Goal: Task Accomplishment & Management: Manage account settings

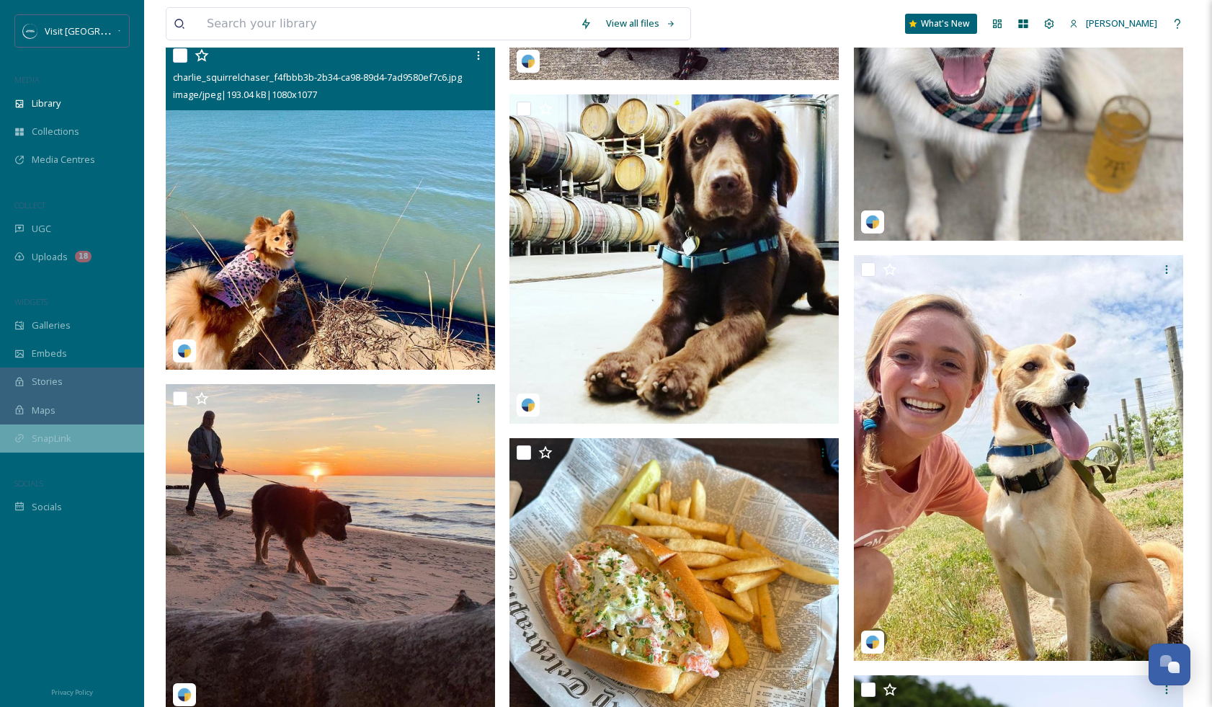
scroll to position [6017, 0]
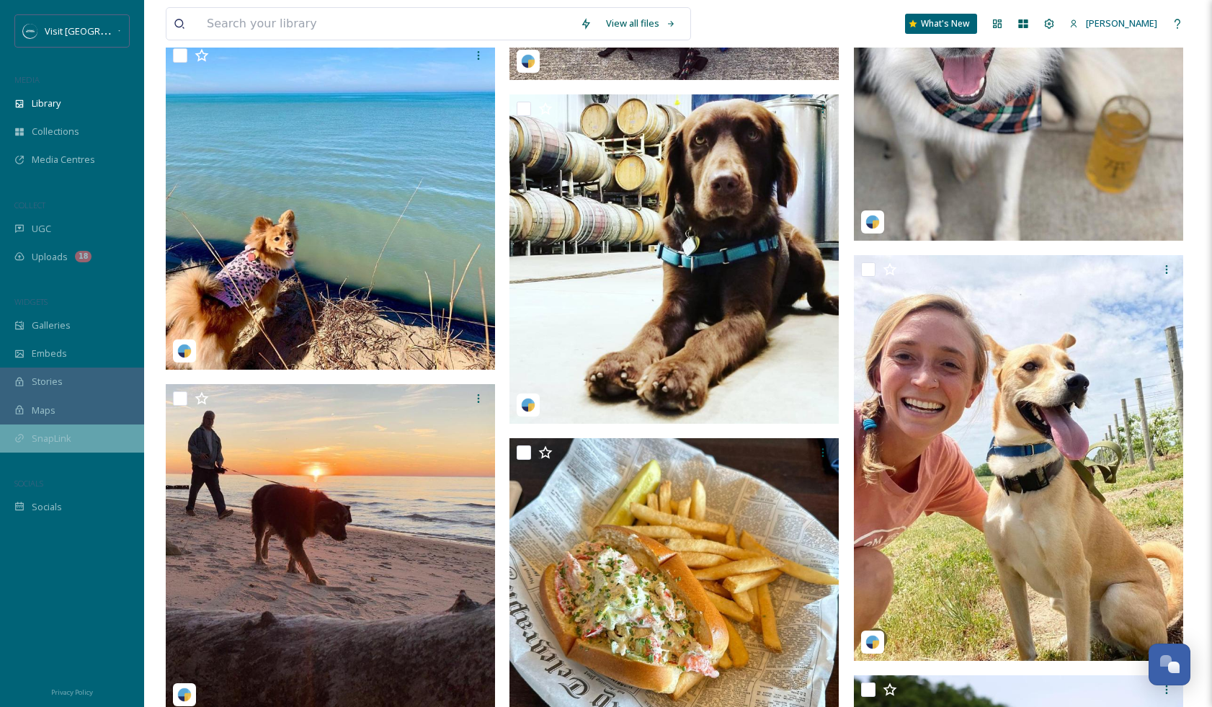
click at [40, 434] on span "SnapLink" at bounding box center [52, 439] width 40 height 14
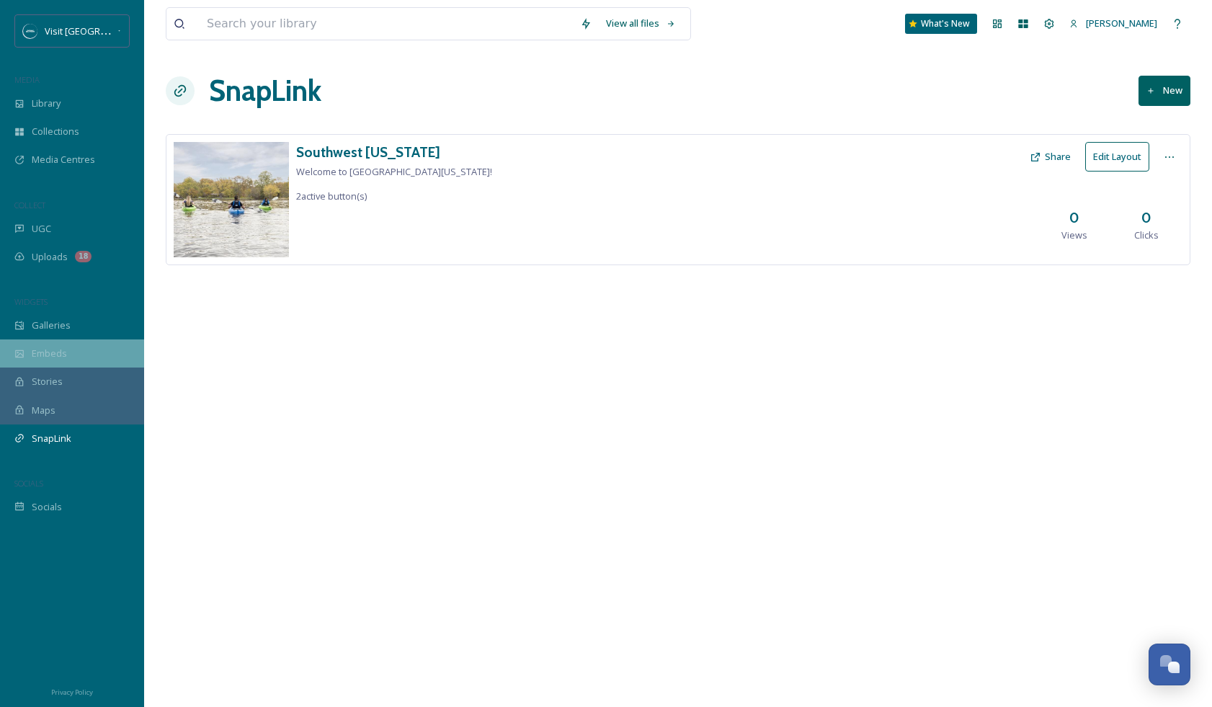
click at [62, 355] on span "Embeds" at bounding box center [49, 354] width 35 height 14
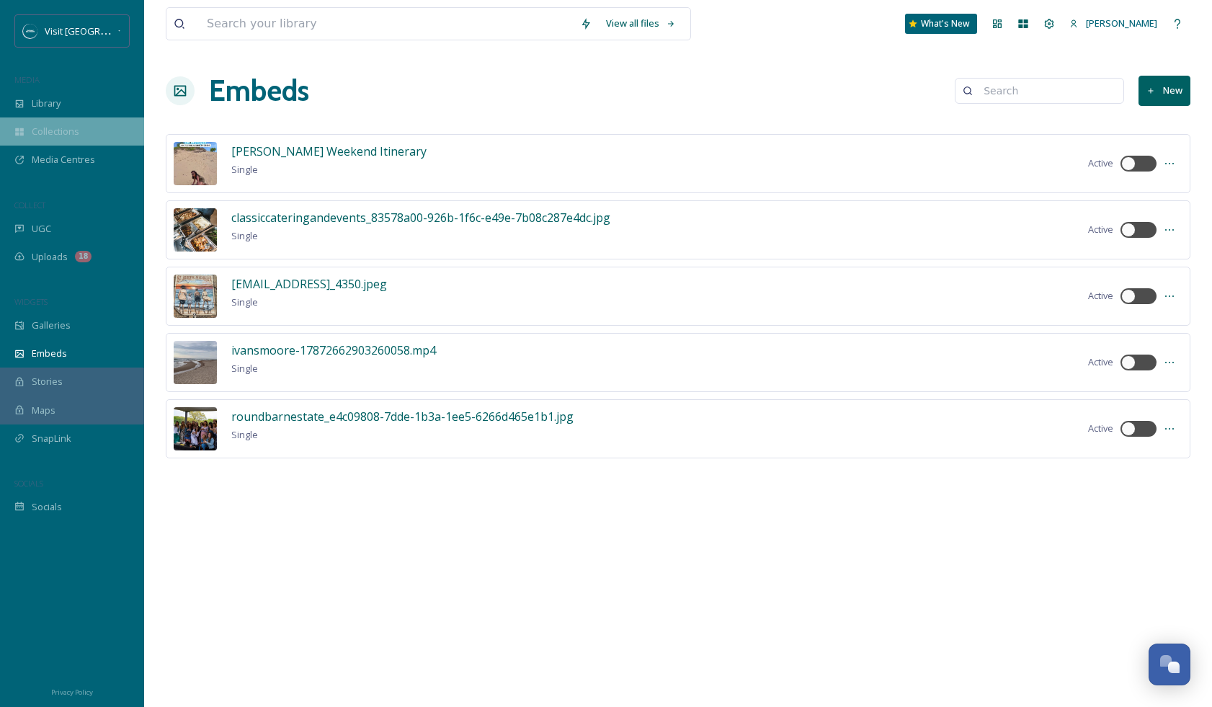
click at [60, 130] on span "Collections" at bounding box center [56, 132] width 48 height 14
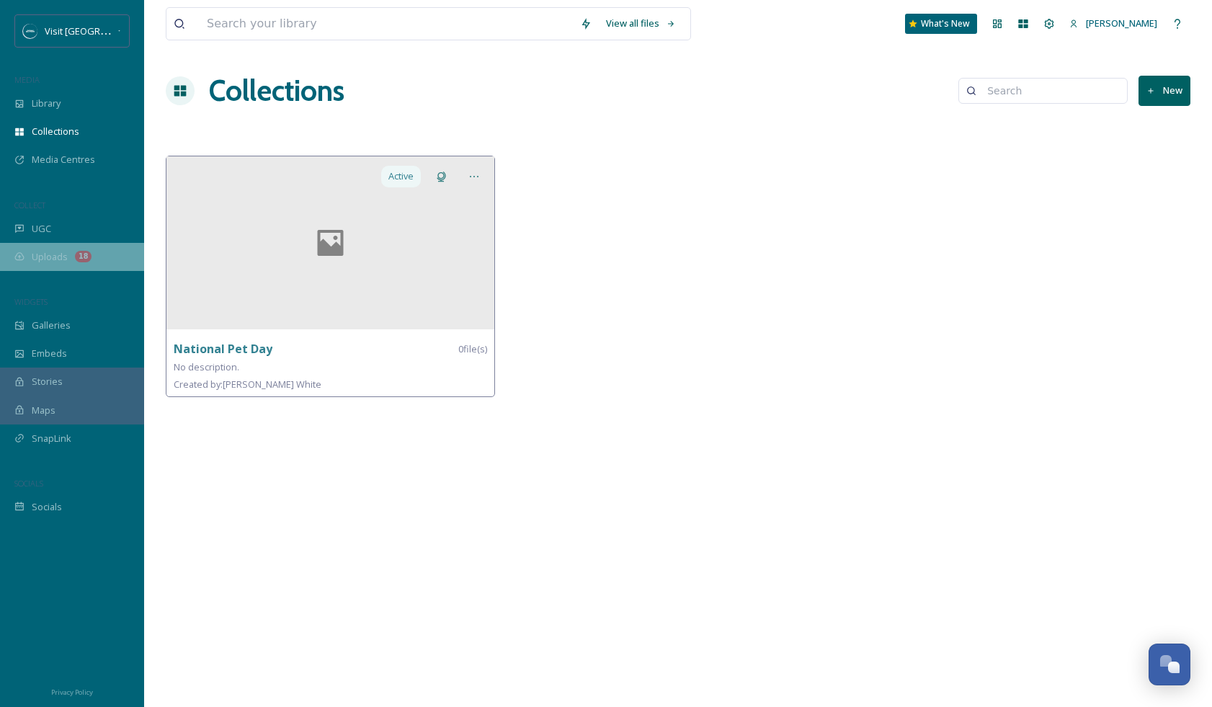
click at [51, 260] on span "Uploads" at bounding box center [50, 257] width 36 height 14
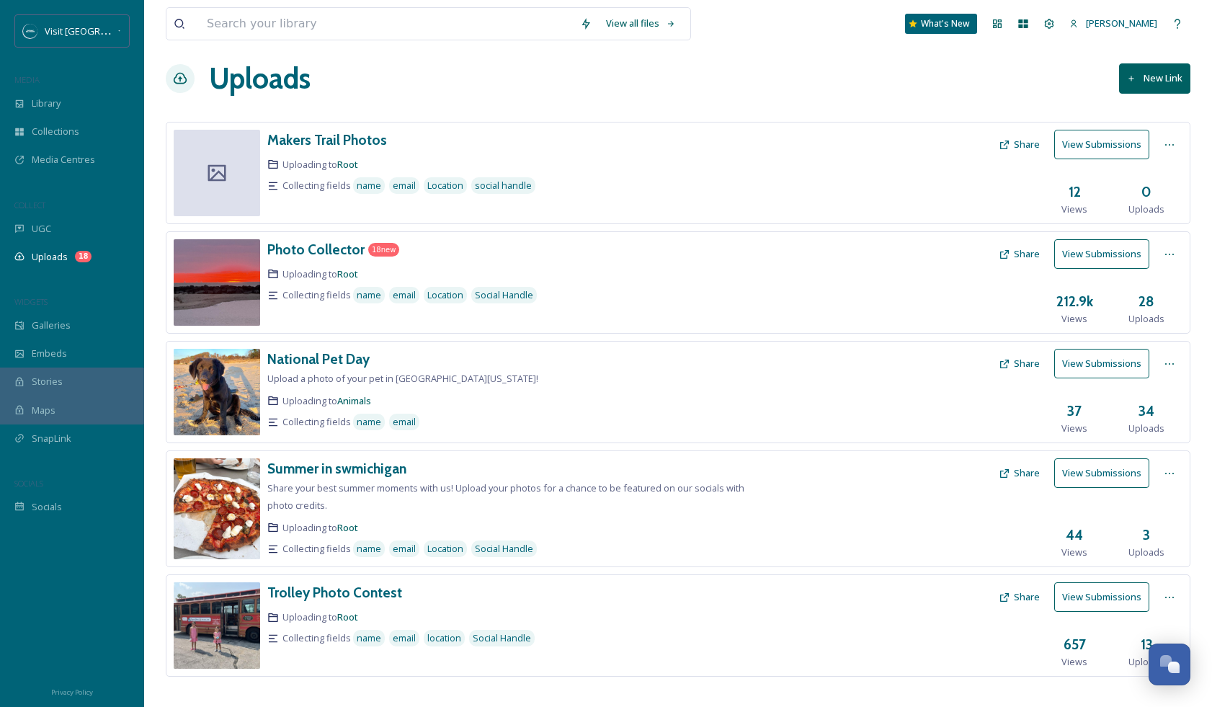
scroll to position [25, 0]
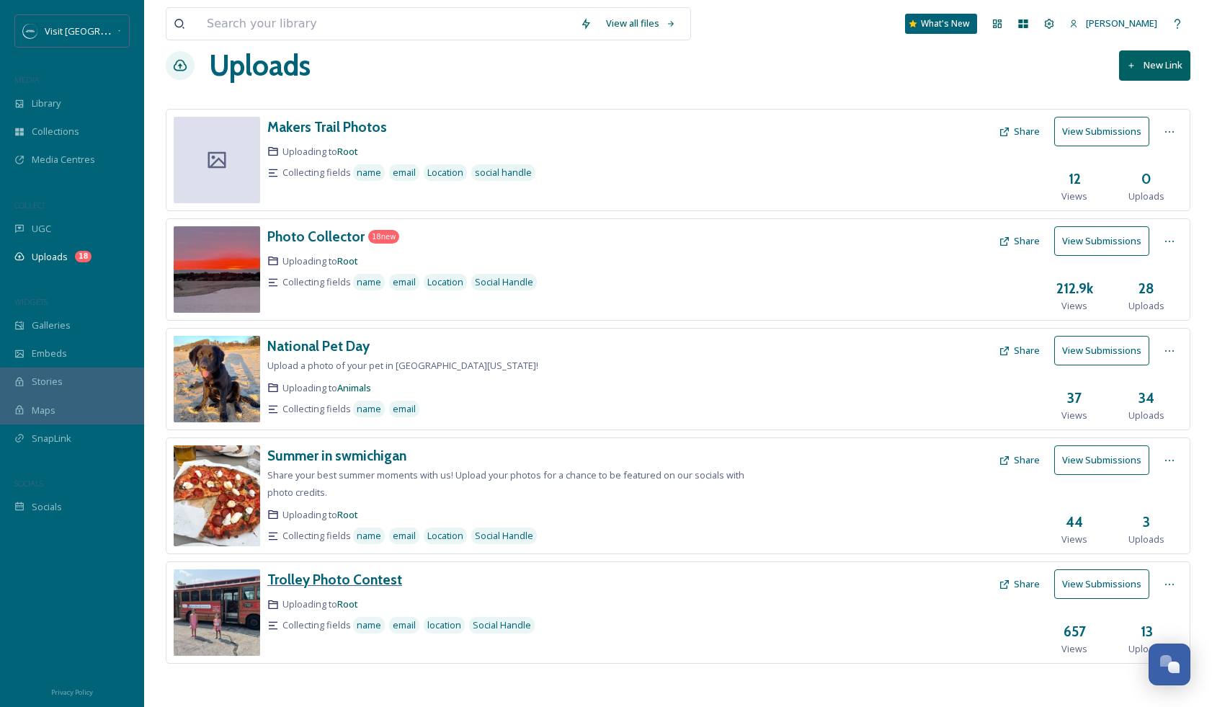
click at [308, 581] on h3 "Trolley Photo Contest" at bounding box center [334, 579] width 135 height 17
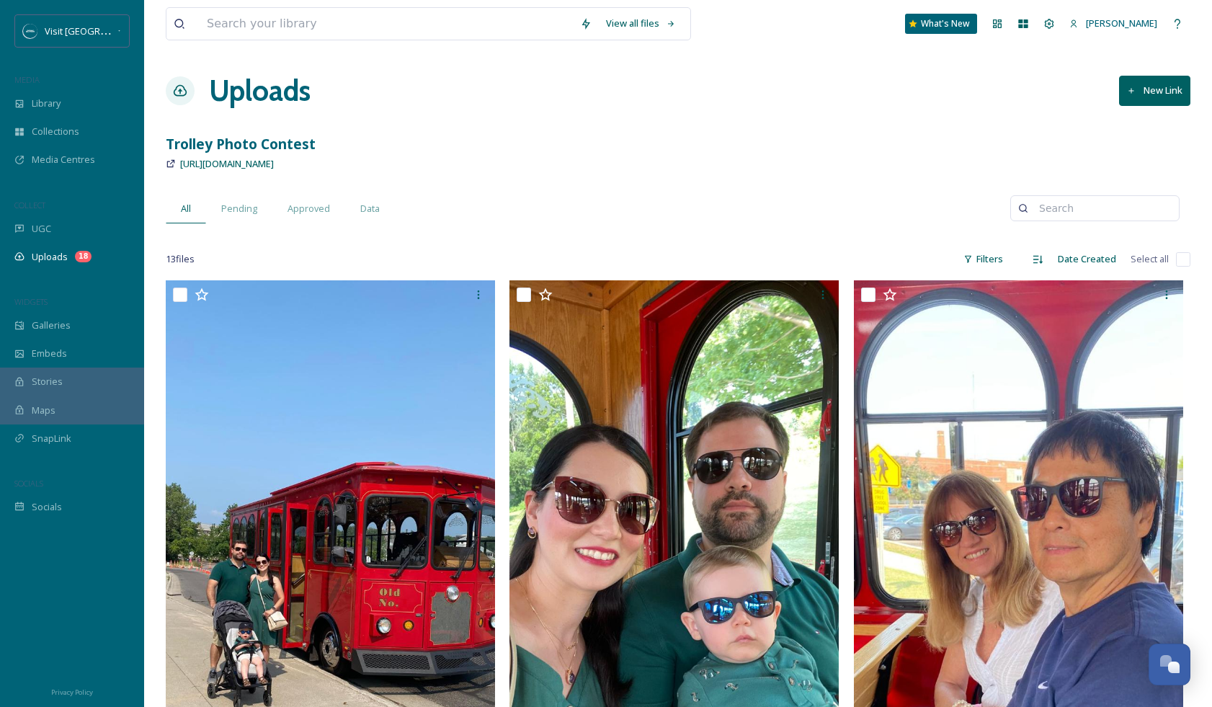
click at [1187, 258] on input "checkbox" at bounding box center [1183, 259] width 14 height 14
checkbox input "true"
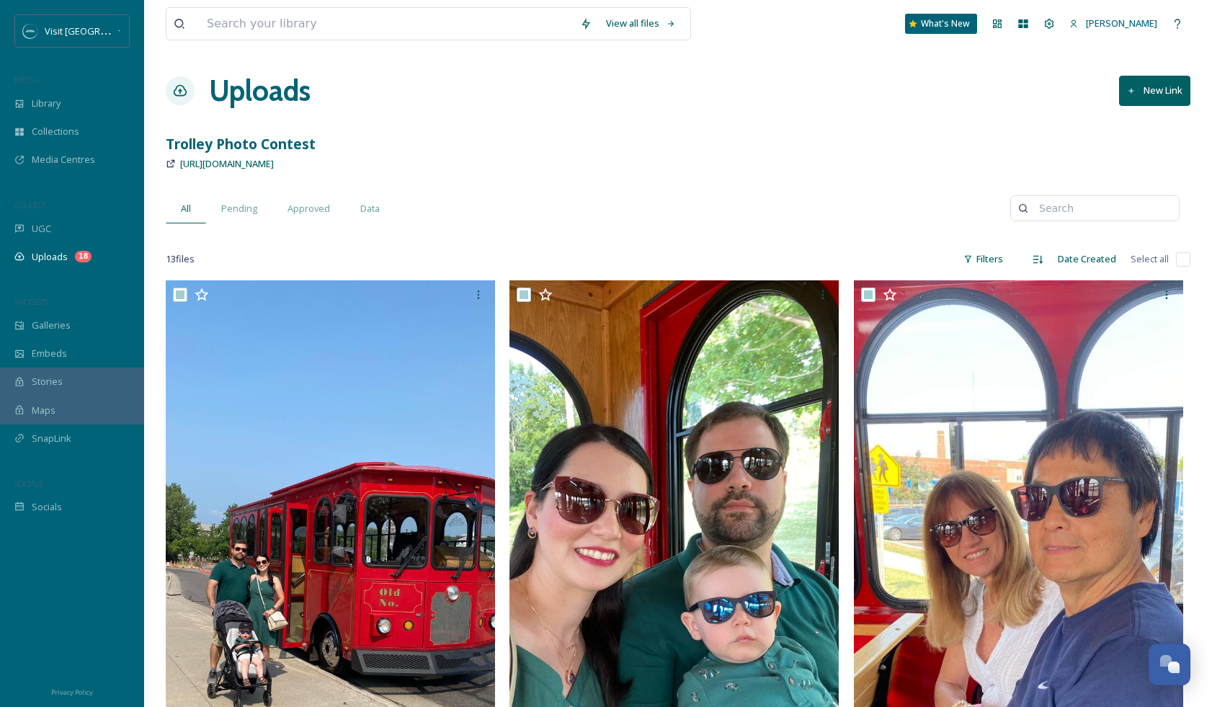
checkbox input "true"
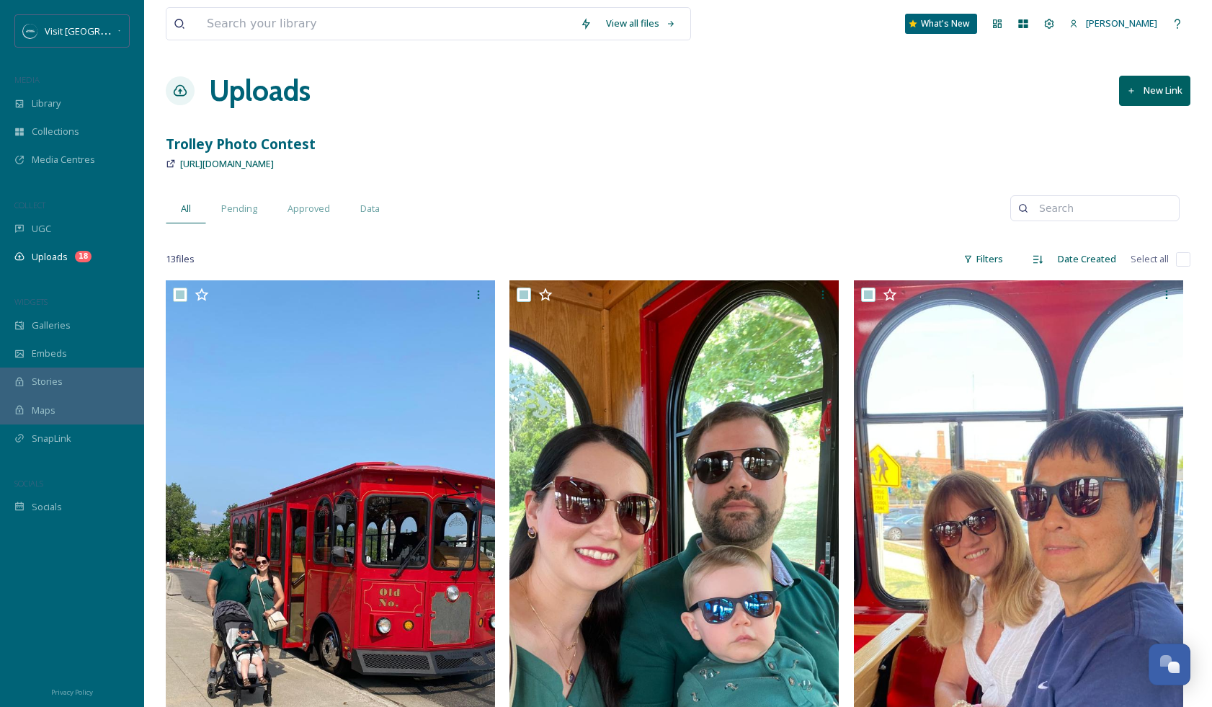
checkbox input "true"
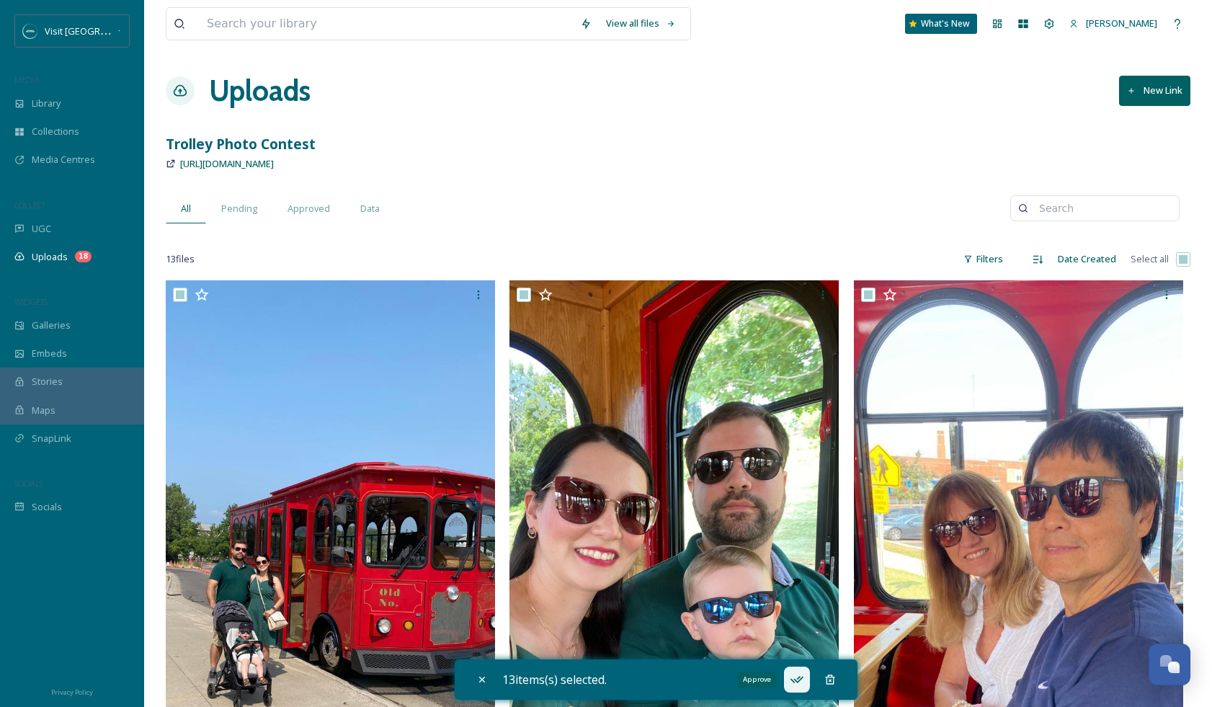
click at [802, 684] on icon at bounding box center [797, 680] width 14 height 14
checkbox input "false"
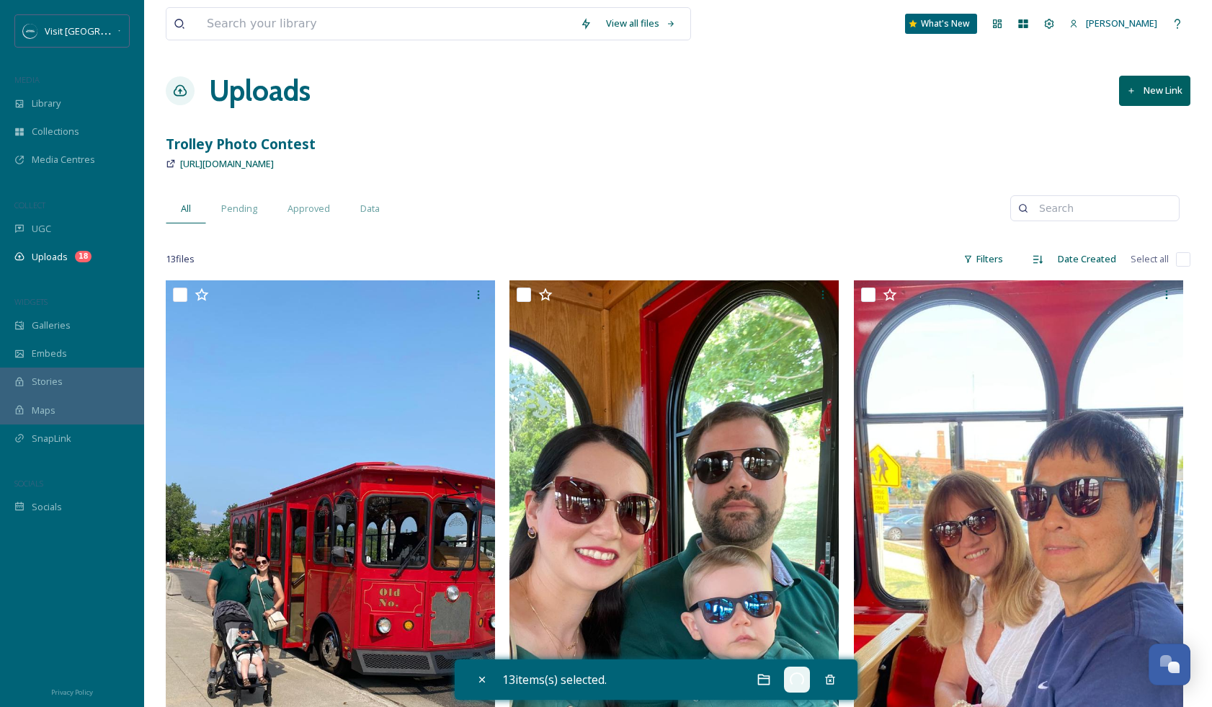
checkbox input "false"
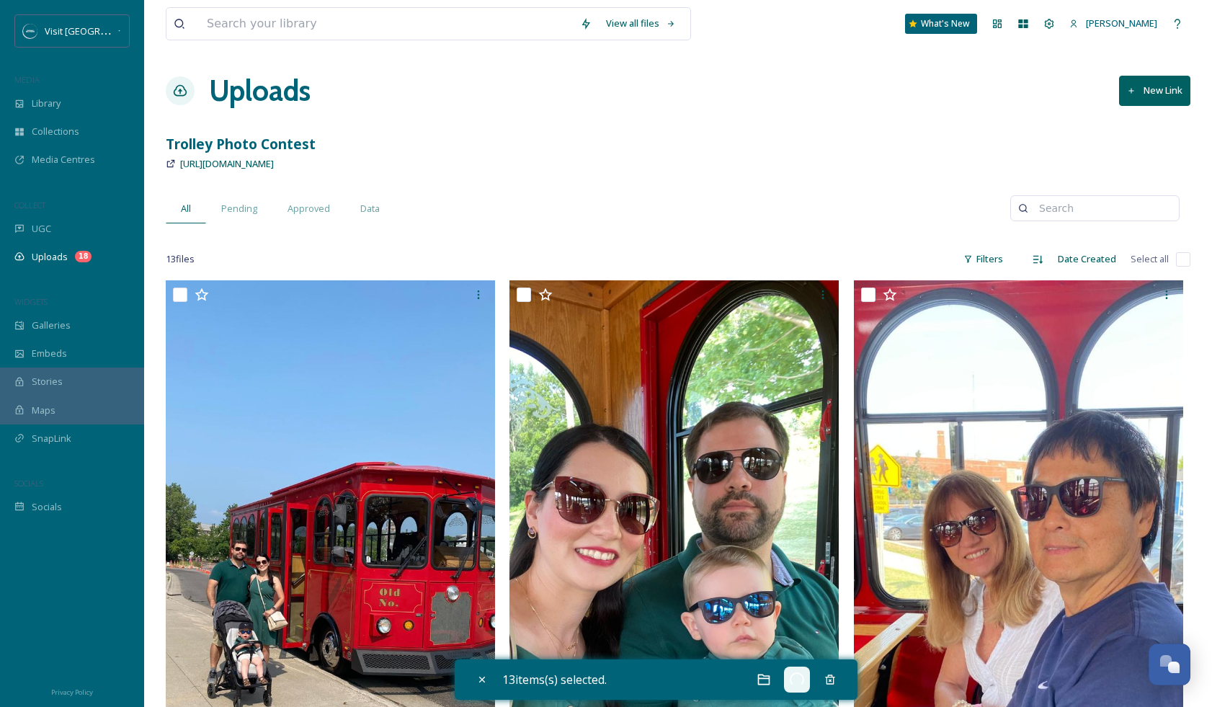
checkbox input "false"
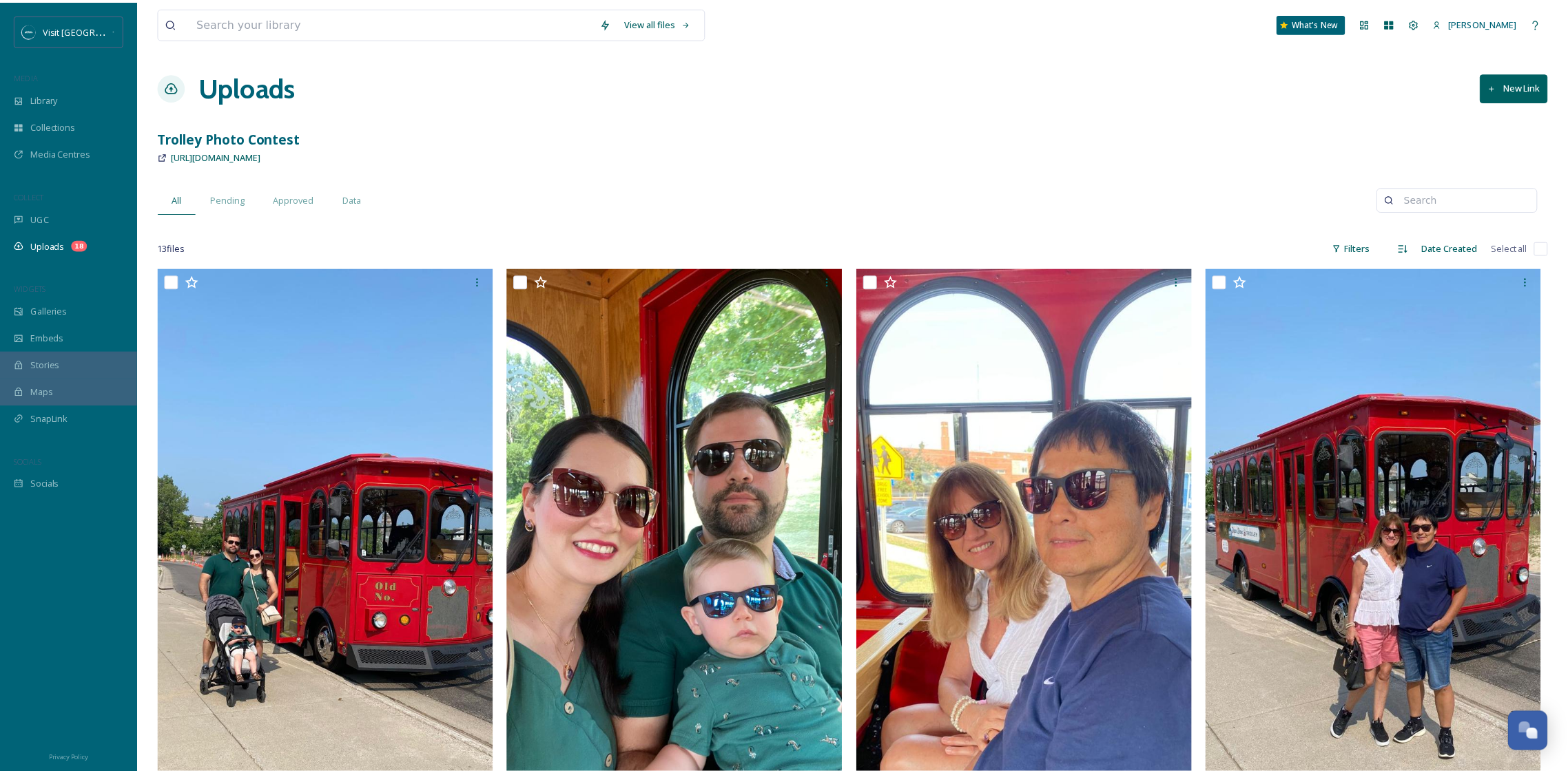
scroll to position [5874, 0]
